Goal: Transaction & Acquisition: Subscribe to service/newsletter

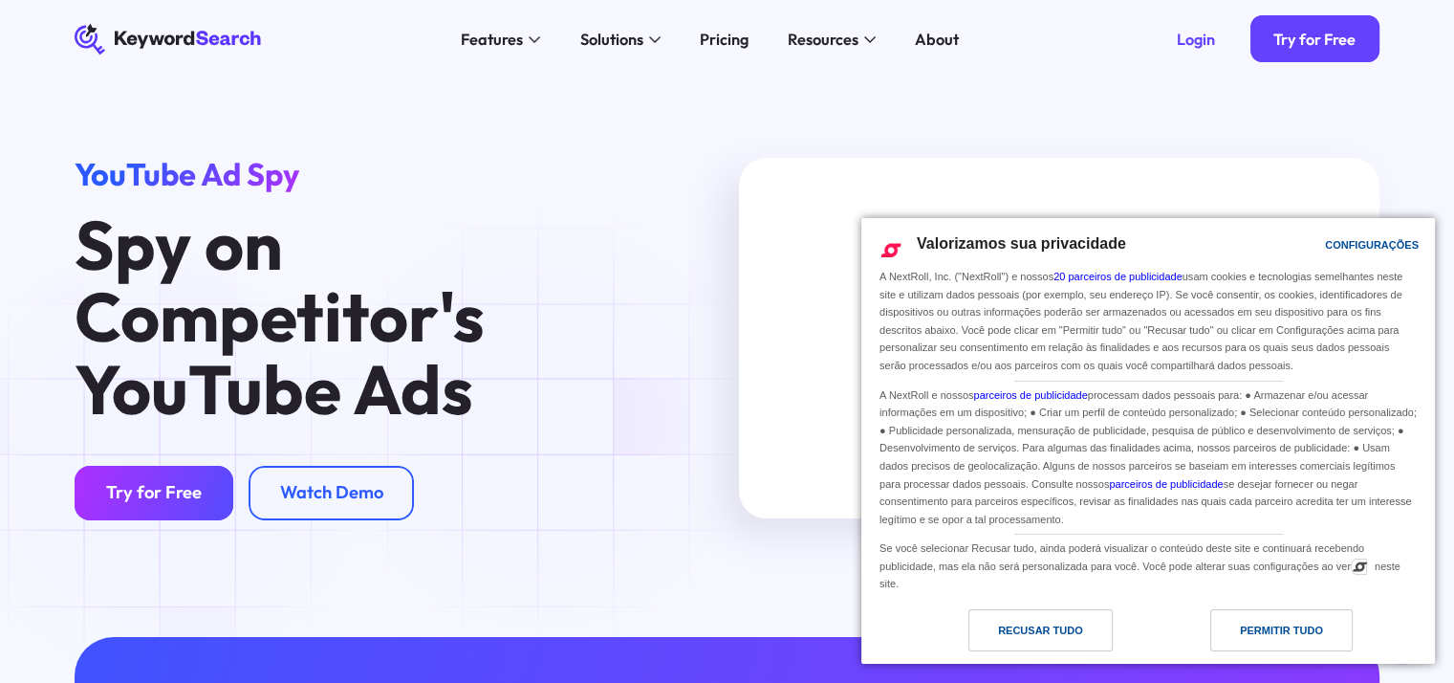
click at [160, 482] on link "Try for Free" at bounding box center [154, 493] width 158 height 54
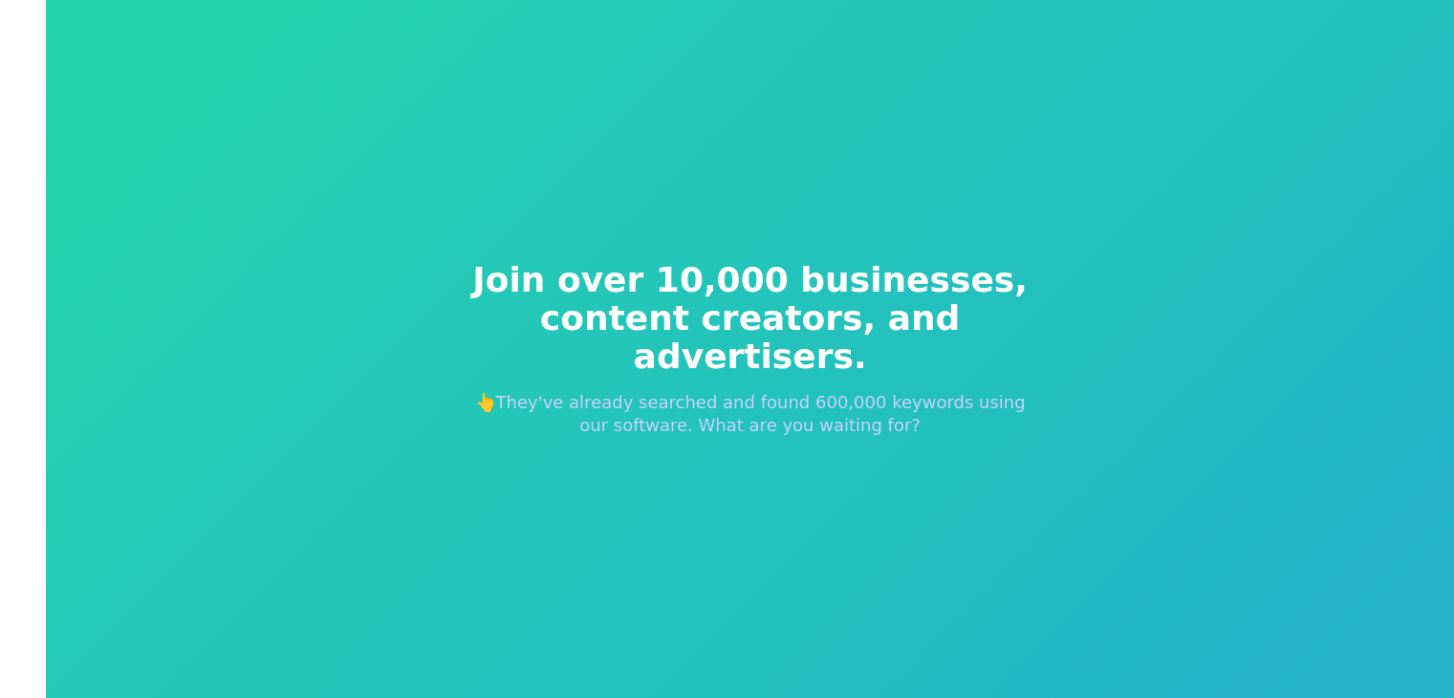
click at [881, 293] on span "Join over 10,000 businesses," at bounding box center [750, 280] width 581 height 38
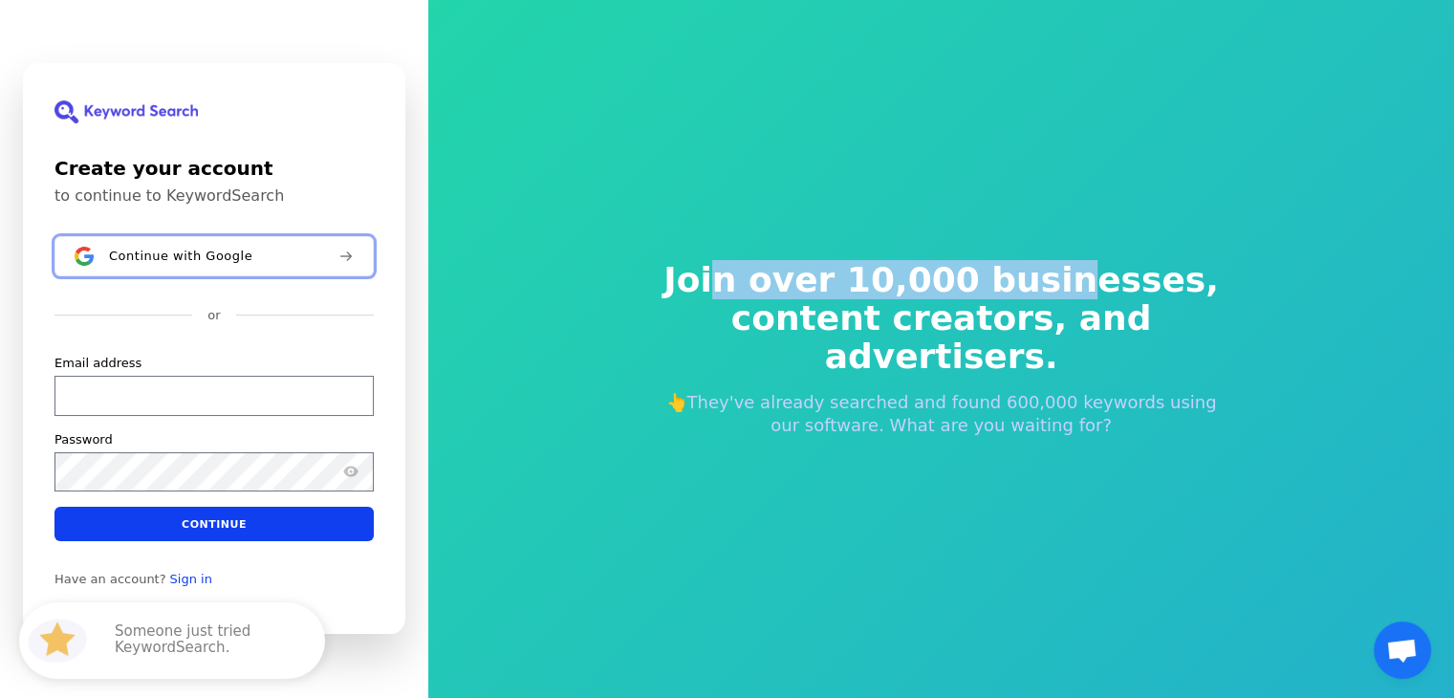
click at [209, 257] on span "Continue with Google" at bounding box center [180, 256] width 143 height 15
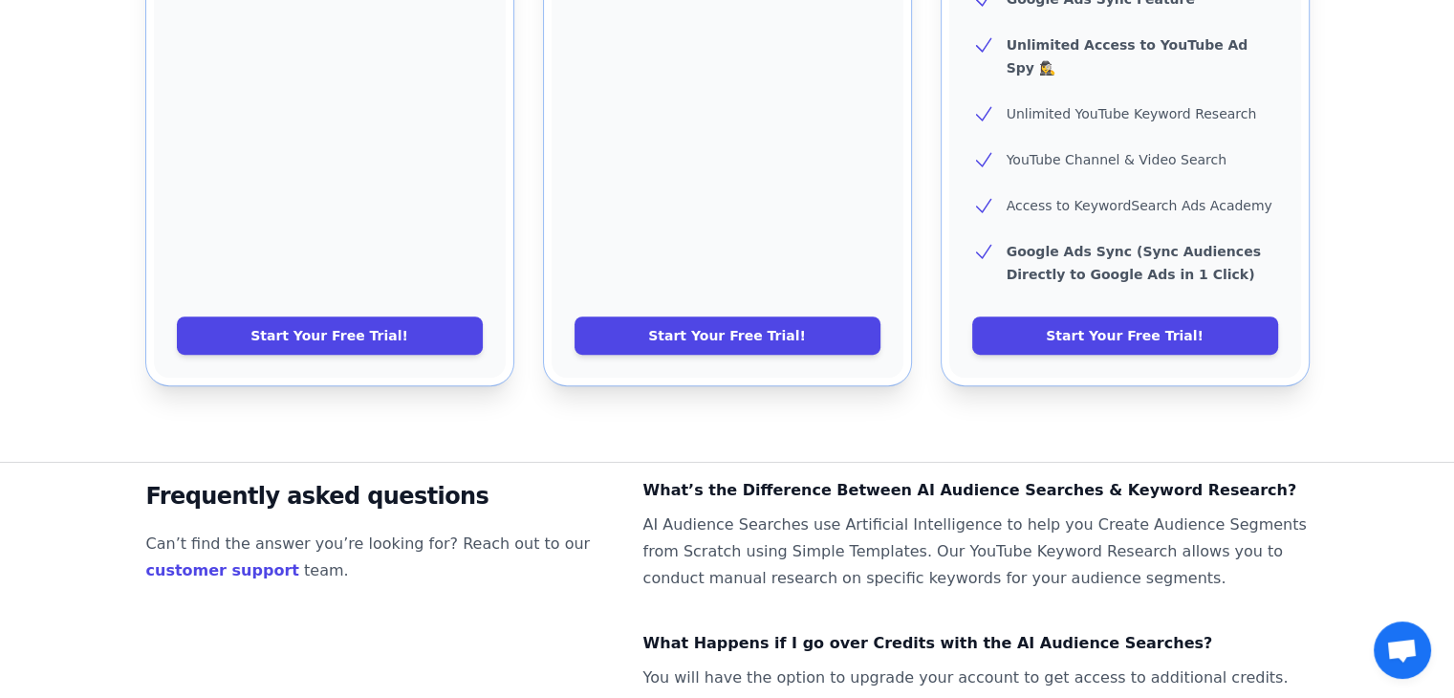
scroll to position [1065, 0]
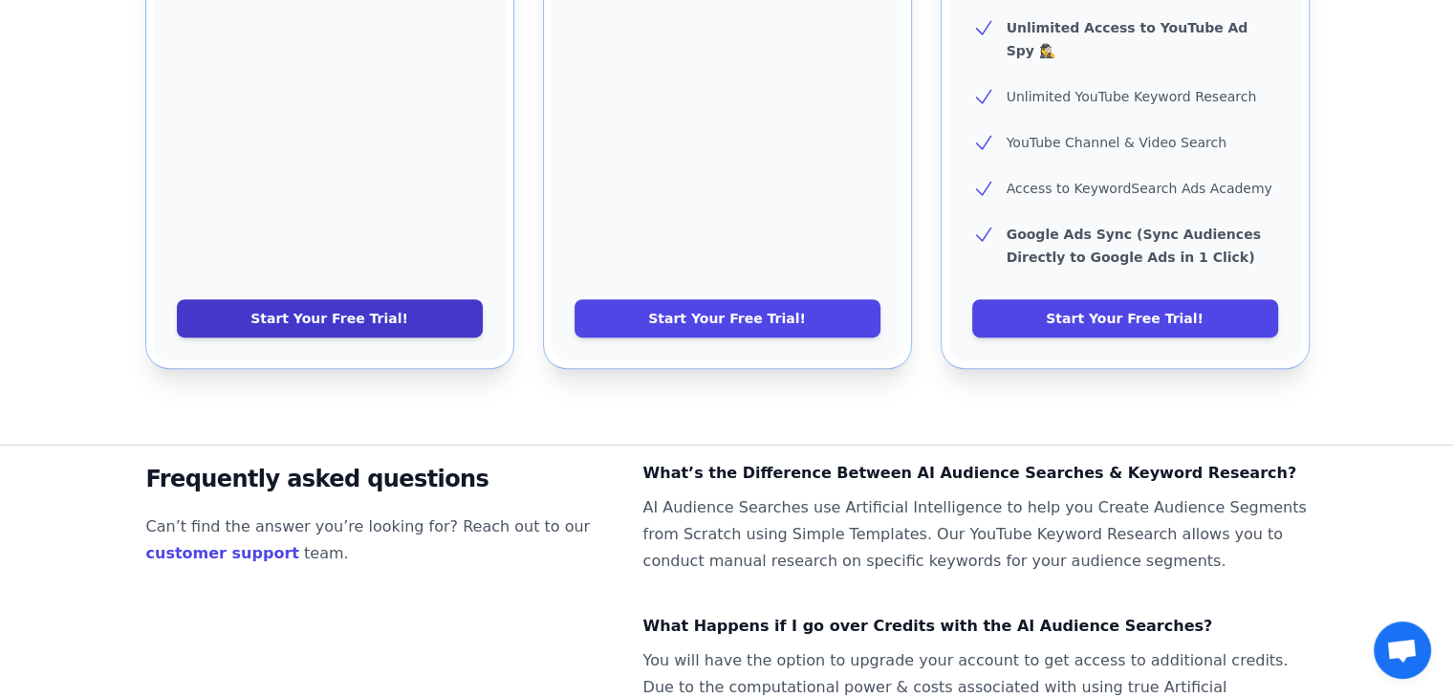
click at [383, 299] on link "Start Your Free Trial!" at bounding box center [330, 318] width 306 height 38
